Goal: Contribute content

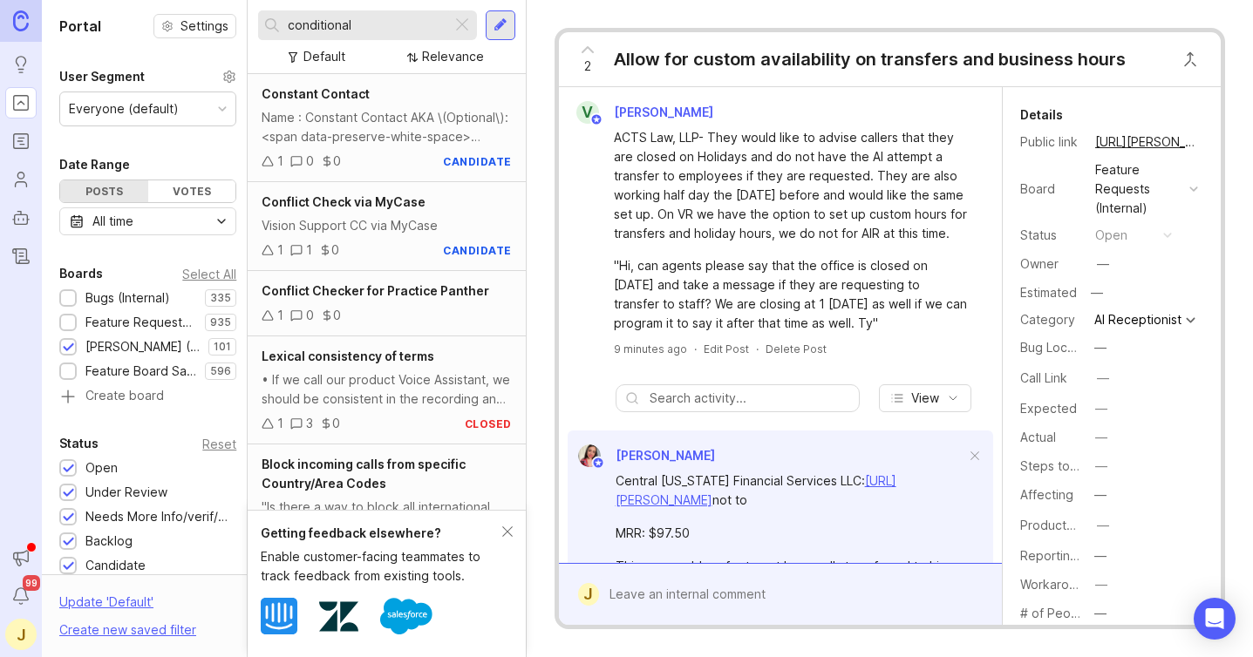
click at [587, 51] on icon at bounding box center [587, 49] width 21 height 21
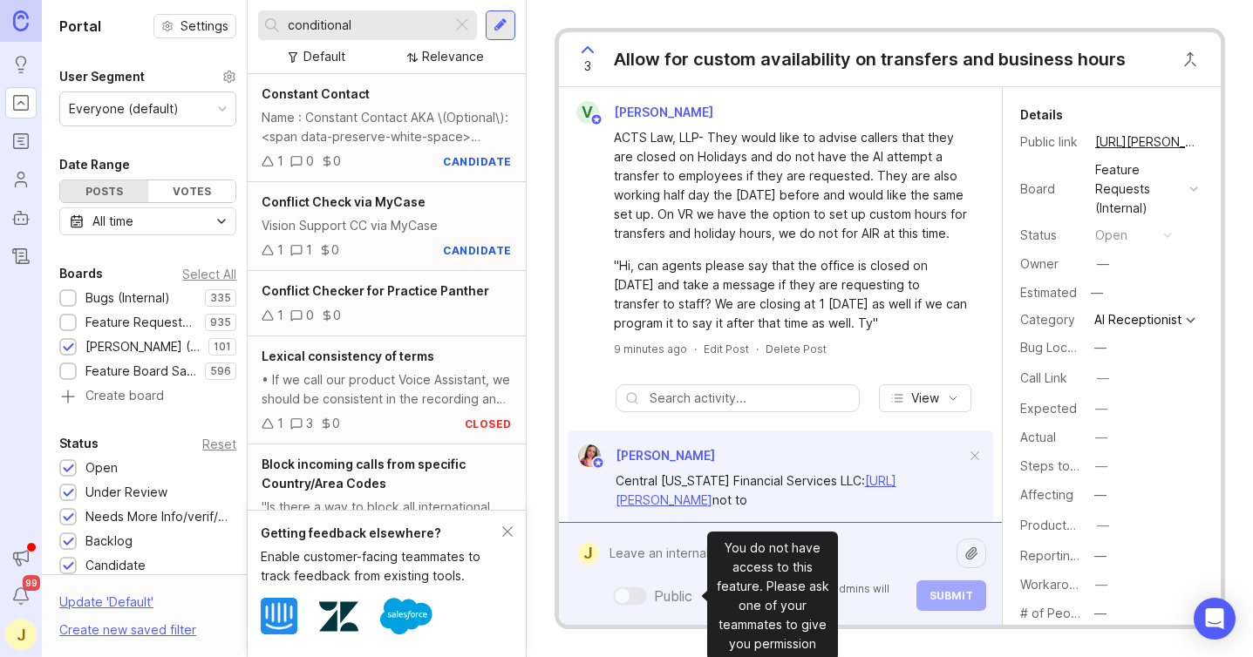
click at [637, 596] on div "Public Mentioned admins will be notified. Submit" at bounding box center [792, 574] width 387 height 74
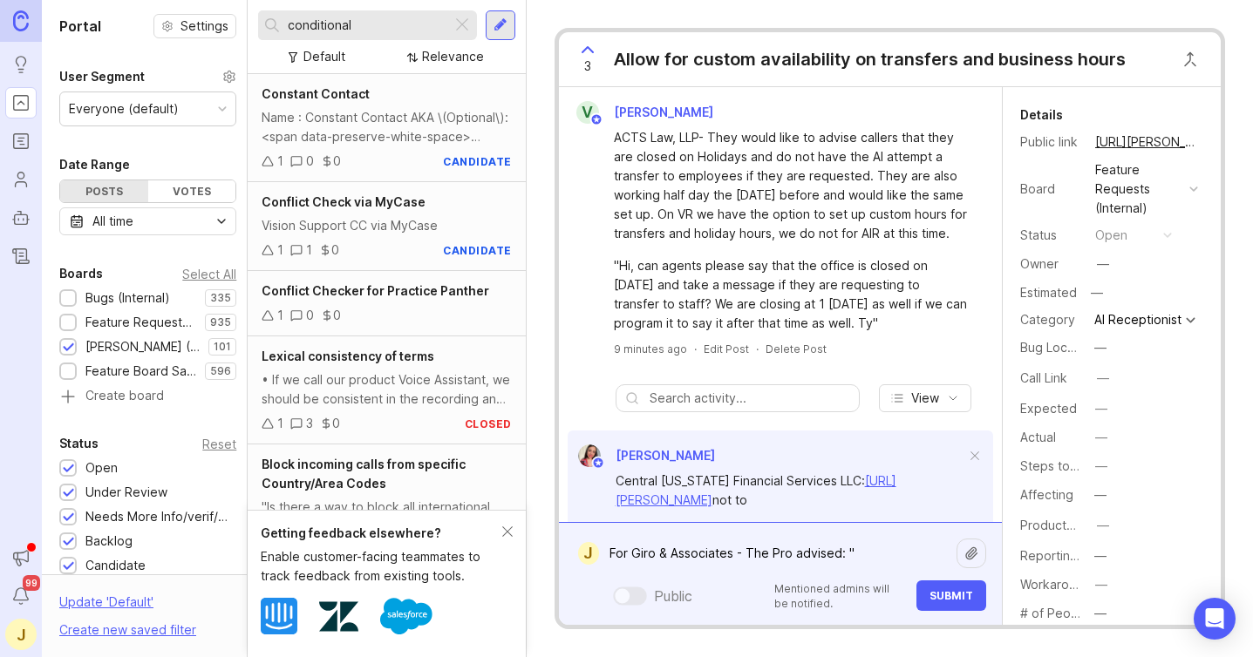
paste textarea "Outside business hours and weekends, the AI should not tell callers they will b…"
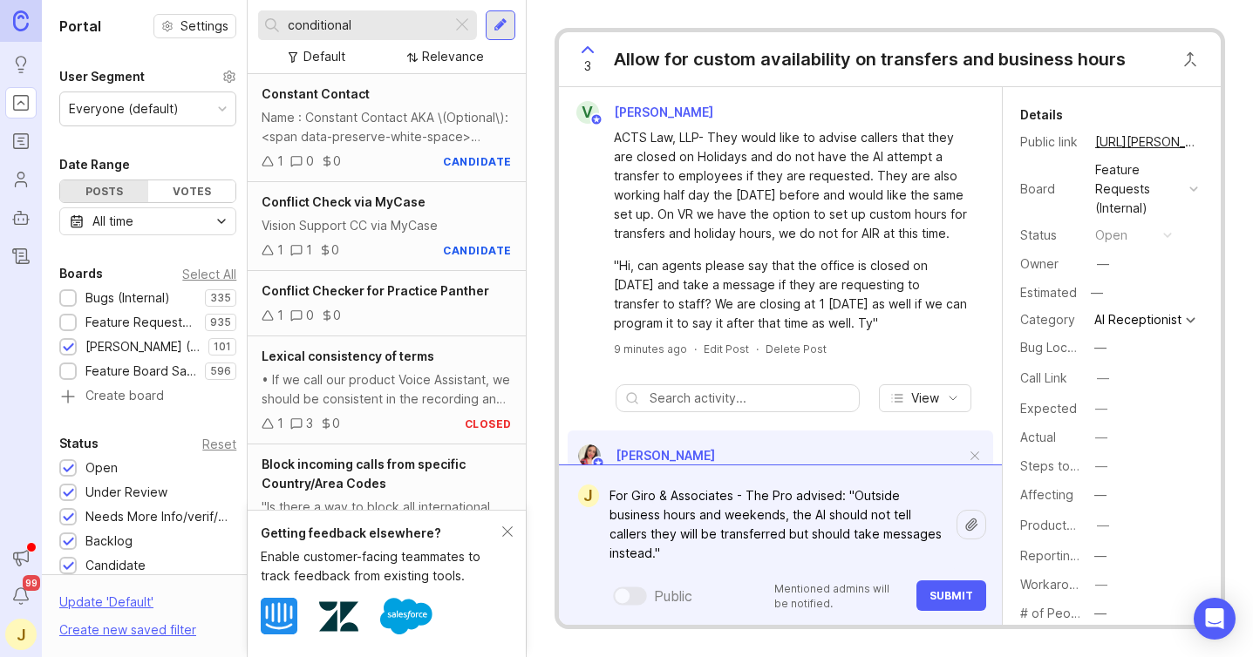
type textarea "For Giro & Associates - The Pro advised: "Outside business hours and weekends, …"
click at [966, 598] on span "Submit" at bounding box center [951, 595] width 44 height 13
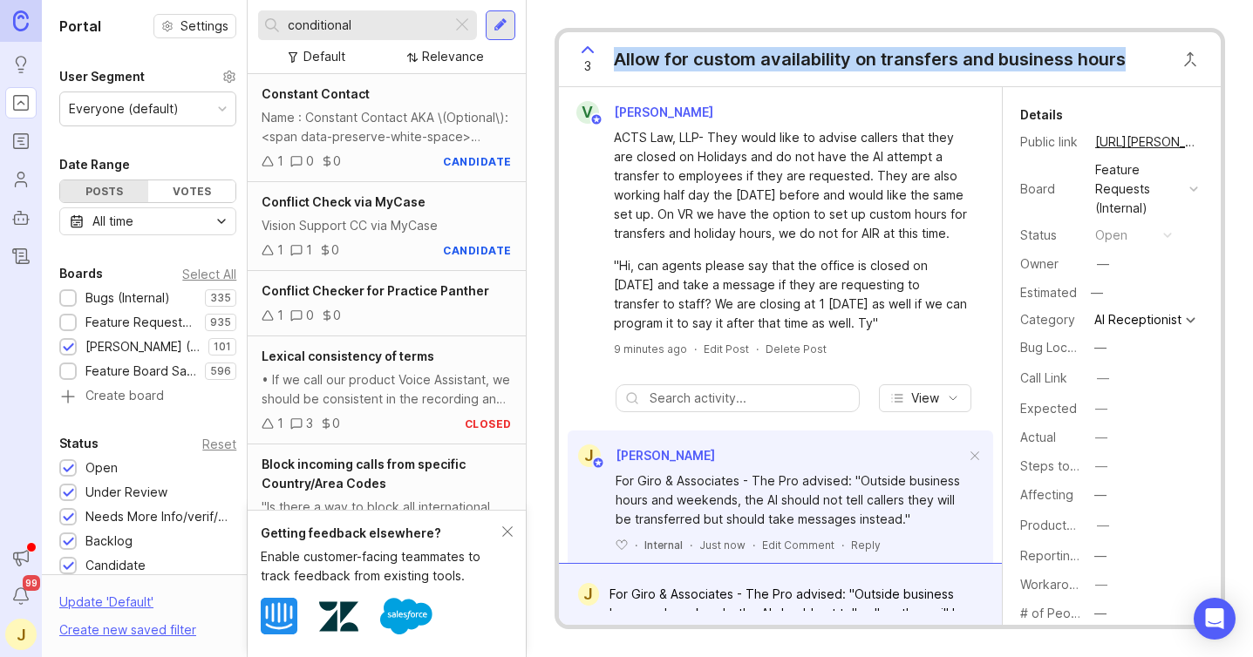
drag, startPoint x: 613, startPoint y: 59, endPoint x: 1126, endPoint y: 62, distance: 513.4
click at [1126, 62] on div "3 Allow for custom availability on transfers and business hours" at bounding box center [846, 59] width 575 height 54
copy div "Allow for custom availability on transfers and business hours"
